Goal: Task Accomplishment & Management: Complete application form

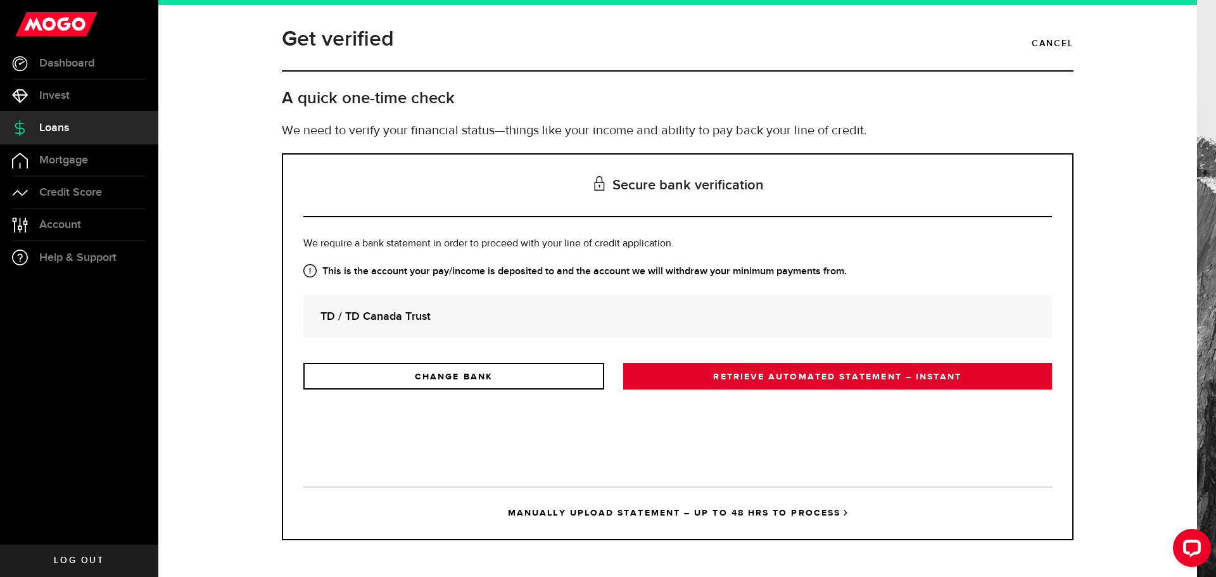
click at [843, 372] on link "RETRIEVE AUTOMATED STATEMENT – INSTANT" at bounding box center [837, 376] width 429 height 27
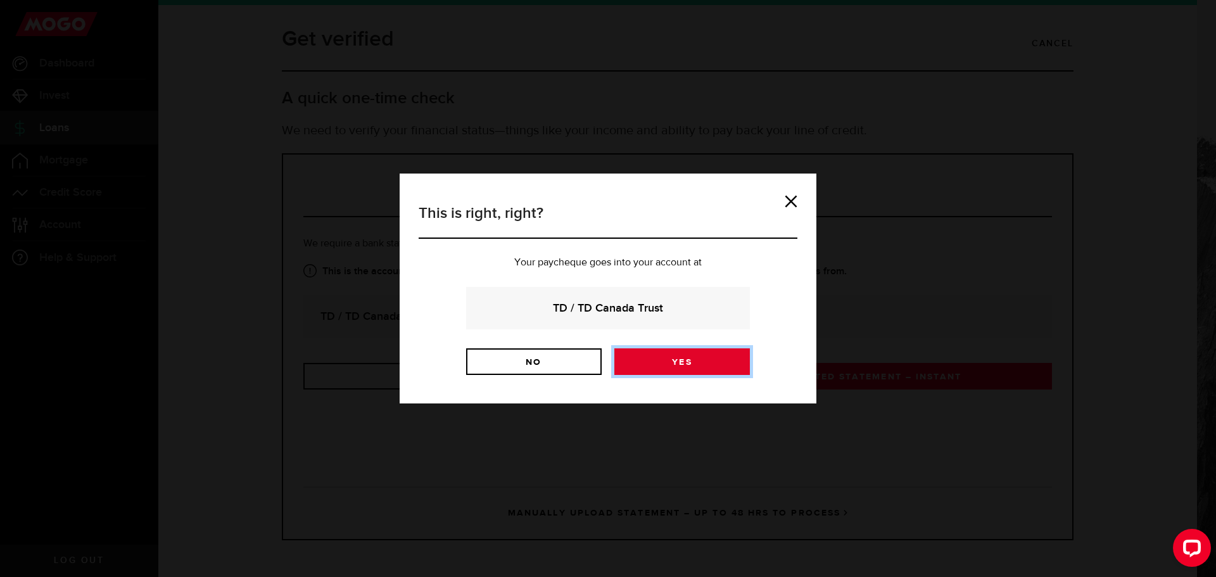
click at [698, 361] on link "Yes" at bounding box center [683, 361] width 136 height 27
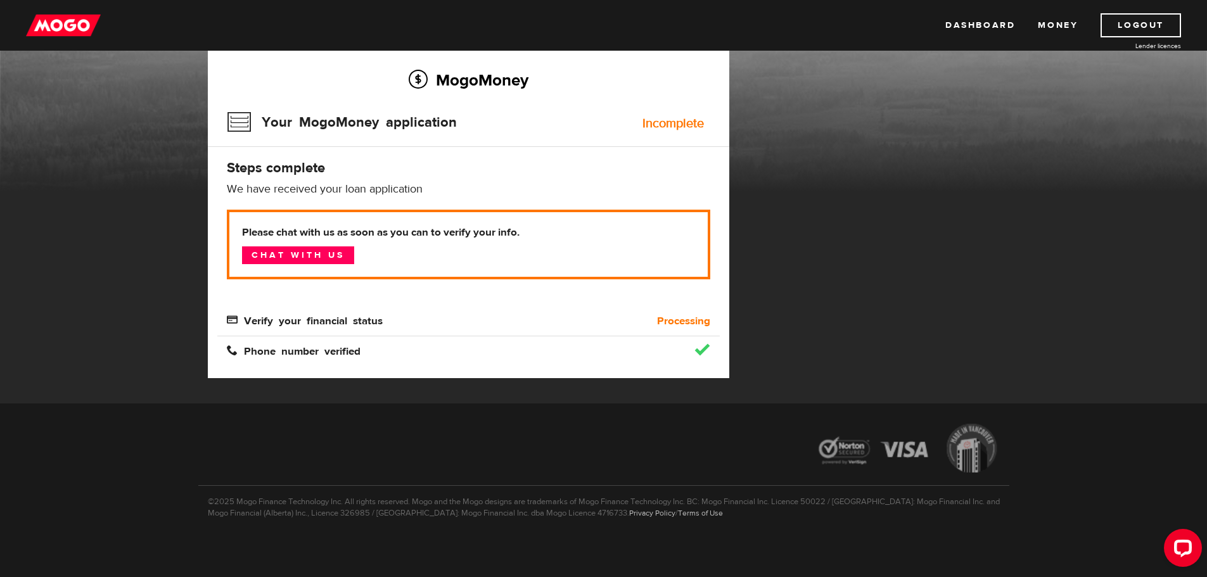
scroll to position [97, 0]
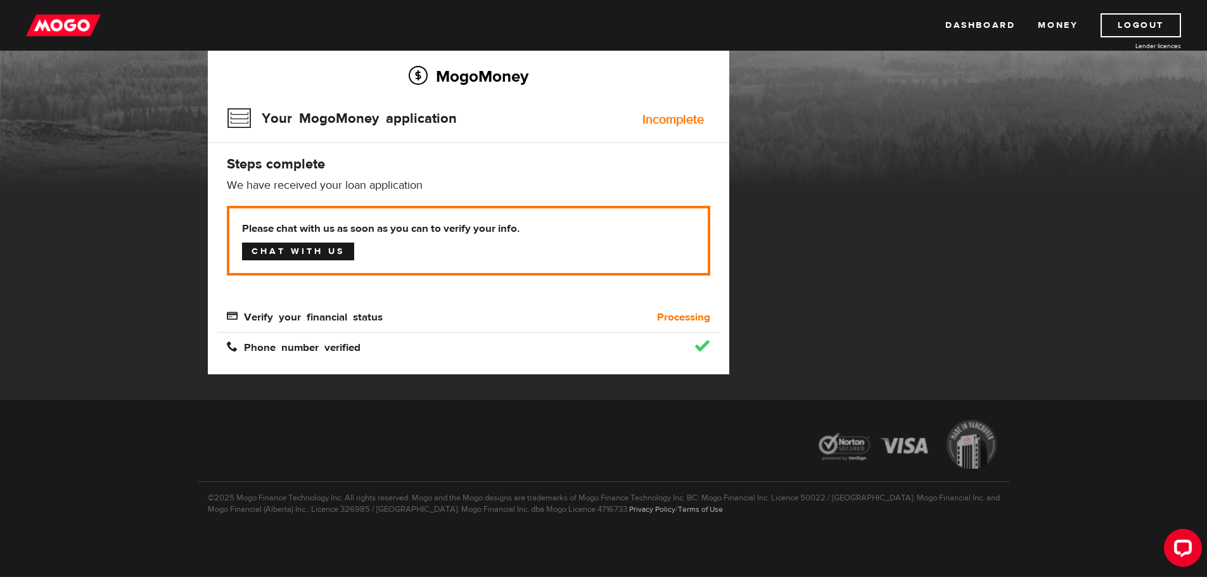
click at [293, 249] on link "Chat with us" at bounding box center [298, 252] width 112 height 18
click at [1142, 25] on link "Logout" at bounding box center [1141, 25] width 80 height 24
